Goal: Information Seeking & Learning: Learn about a topic

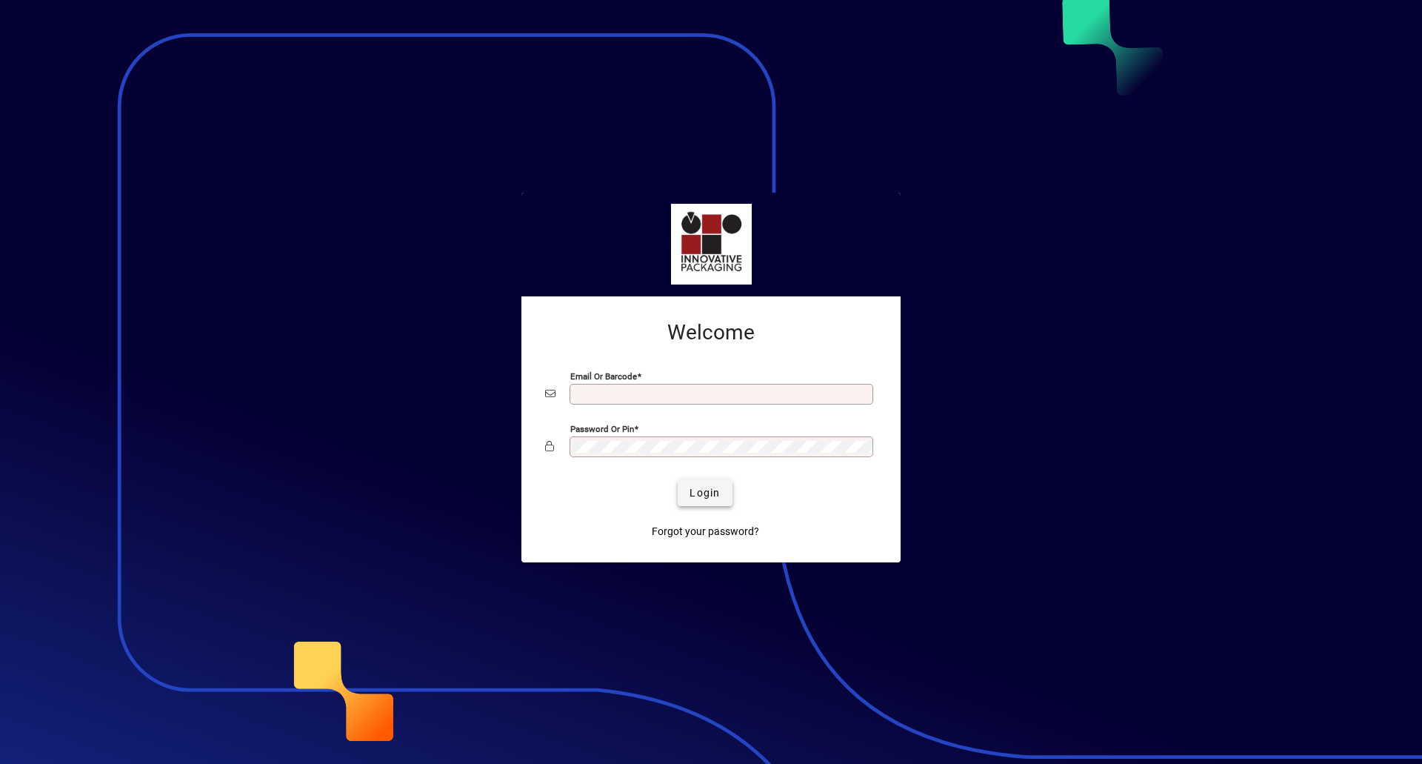
type input "**********"
click at [718, 491] on span "Login" at bounding box center [705, 493] width 30 height 16
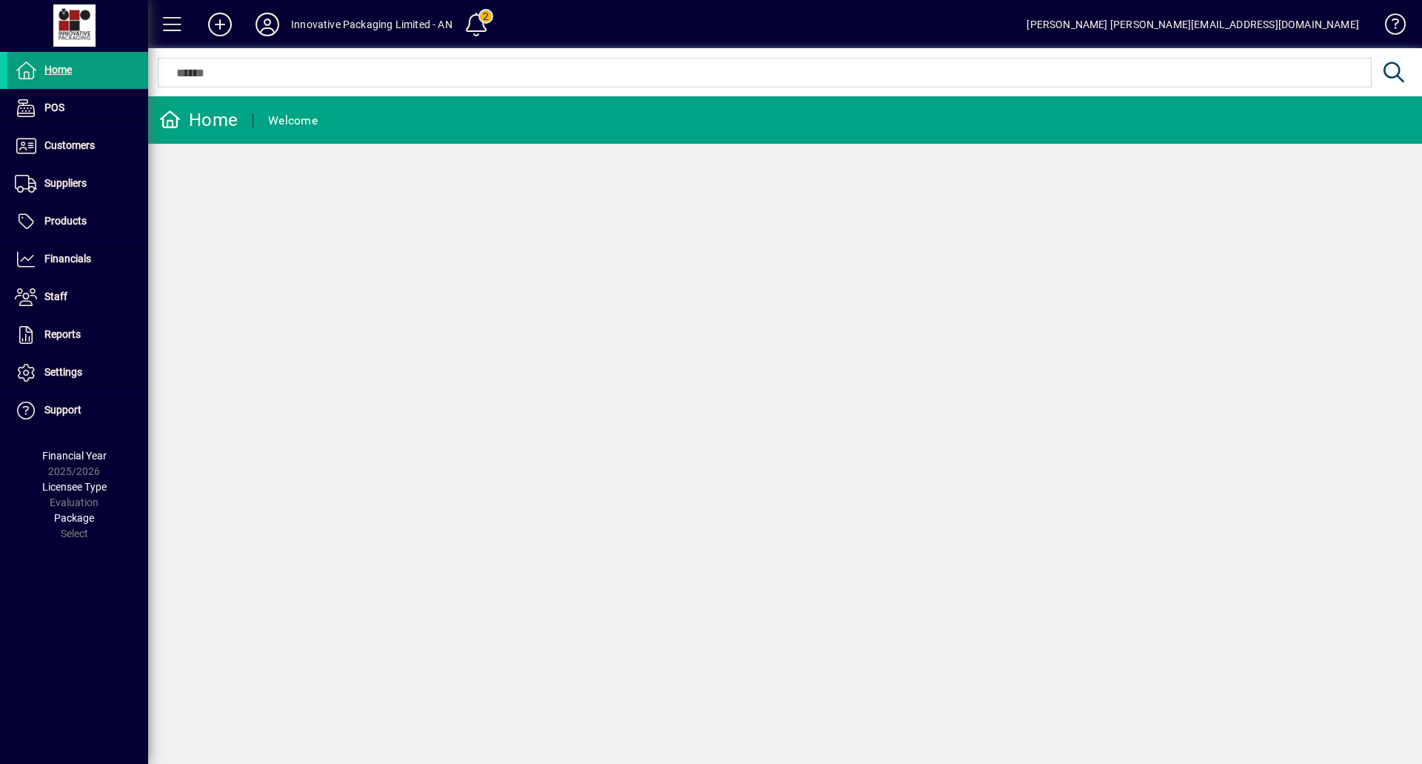
click at [1264, 30] on div "[PERSON_NAME] [PERSON_NAME][EMAIL_ADDRESS][DOMAIN_NAME]" at bounding box center [1193, 25] width 333 height 24
click at [1397, 21] on span at bounding box center [1389, 28] width 36 height 36
